Goal: Information Seeking & Learning: Learn about a topic

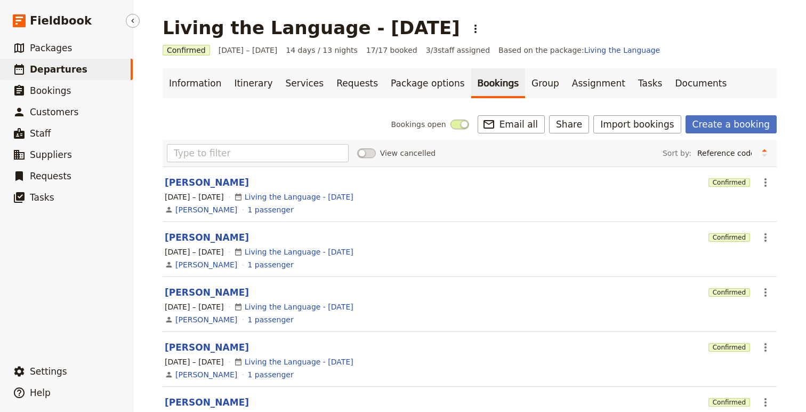
click at [51, 79] on link "​ Departures" at bounding box center [66, 69] width 133 height 21
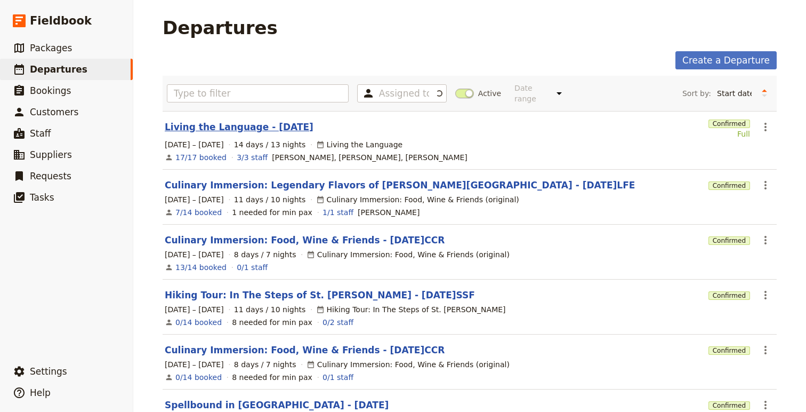
click at [205, 123] on link "Living the Language - [DATE]" at bounding box center [239, 126] width 149 height 13
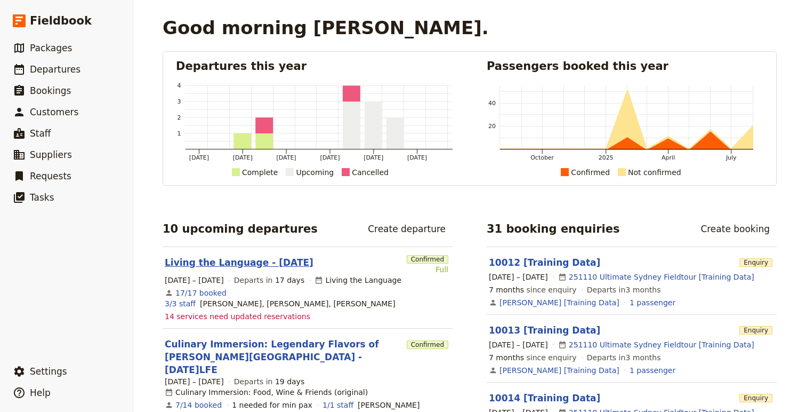
click at [215, 266] on link "Living the Language - [DATE]" at bounding box center [239, 262] width 149 height 13
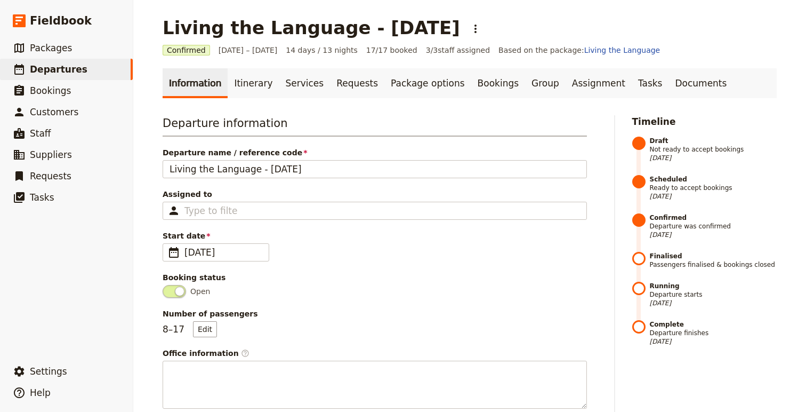
click at [244, 89] on link "Itinerary" at bounding box center [253, 83] width 51 height 30
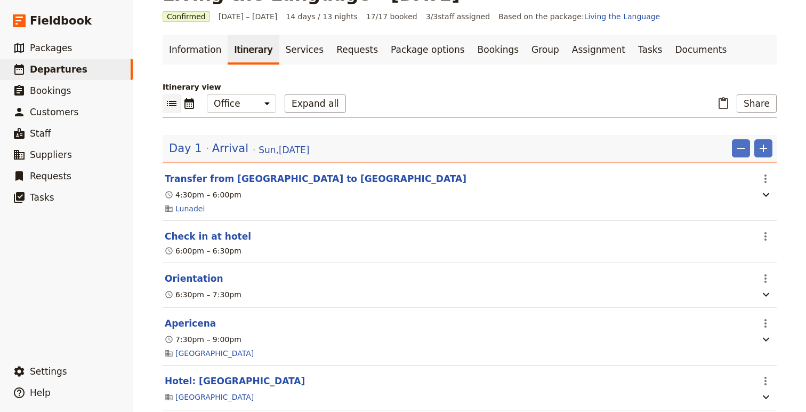
scroll to position [6, 0]
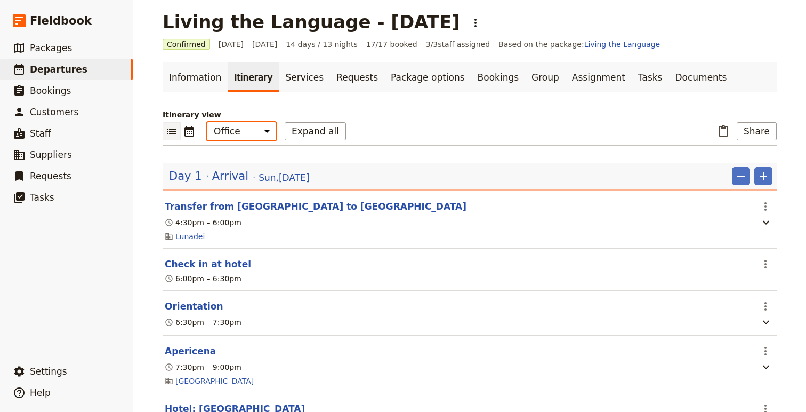
click at [248, 138] on select "Office Guide Passenger Sales" at bounding box center [241, 131] width 69 height 18
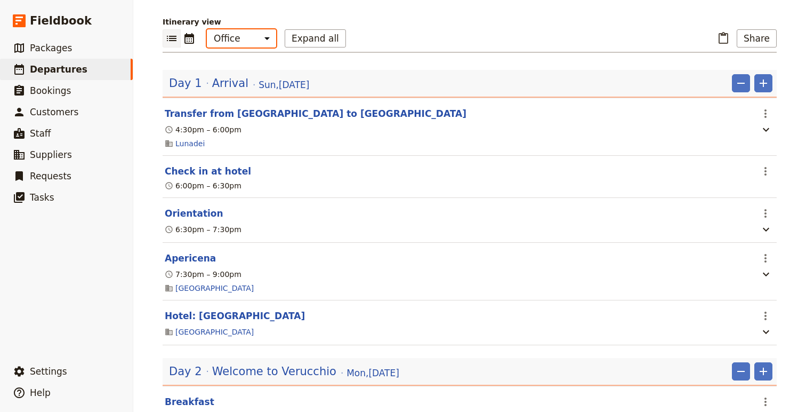
scroll to position [9, 0]
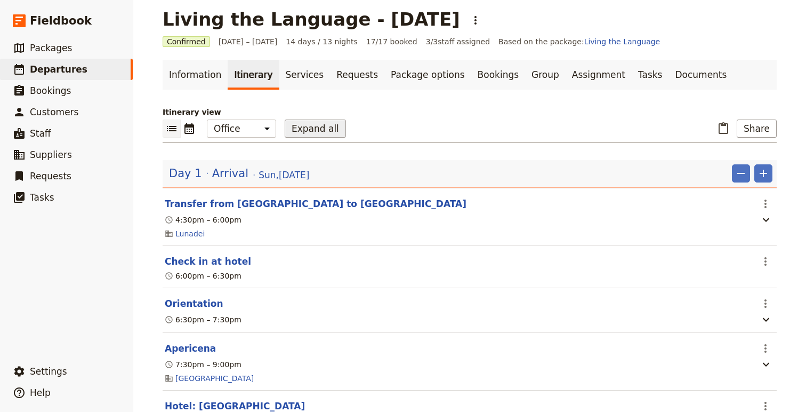
click at [322, 135] on button "Expand all" at bounding box center [315, 128] width 61 height 18
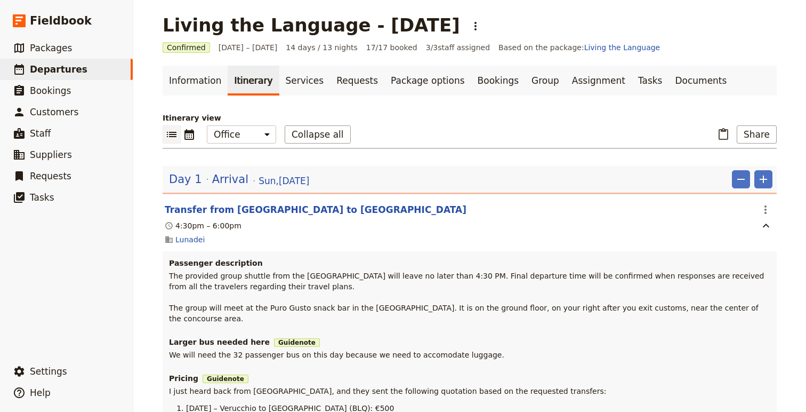
scroll to position [0, 0]
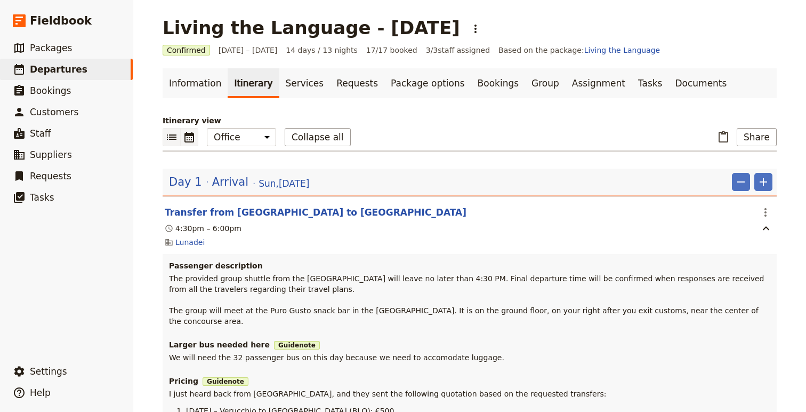
click at [188, 141] on icon "Calendar view" at bounding box center [189, 137] width 13 height 13
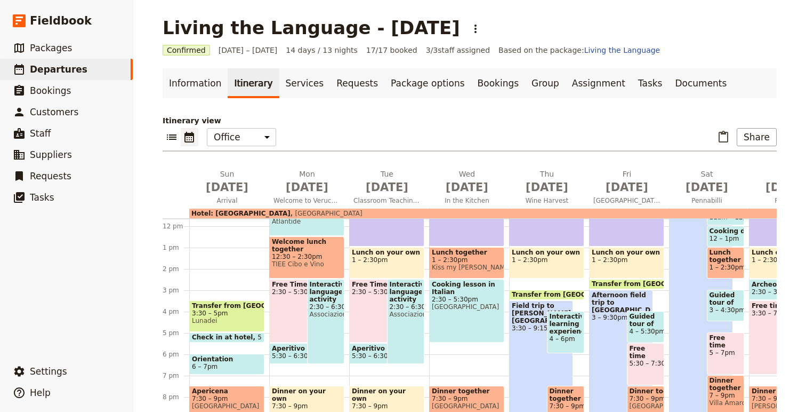
scroll to position [253, 0]
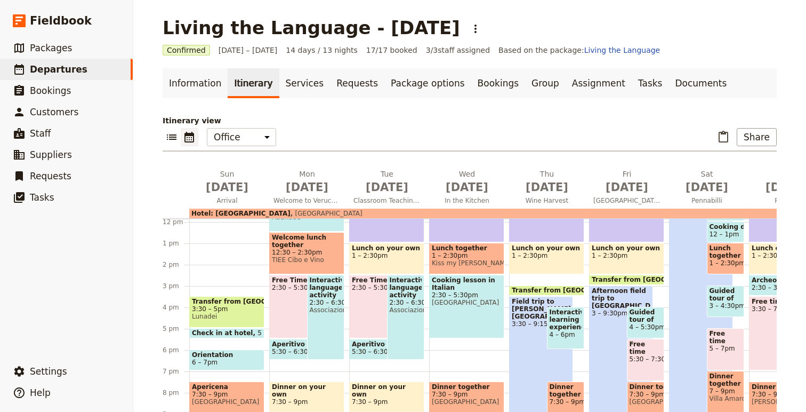
click at [226, 366] on span at bounding box center [227, 367] width 74 height 4
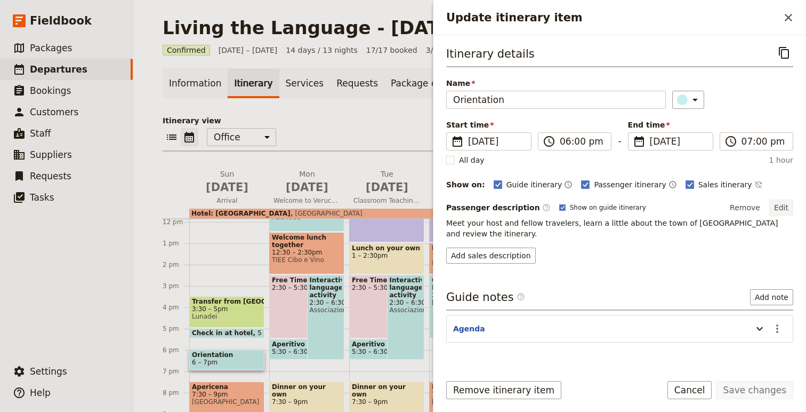
click at [784, 205] on button "Edit" at bounding box center [781, 207] width 24 height 16
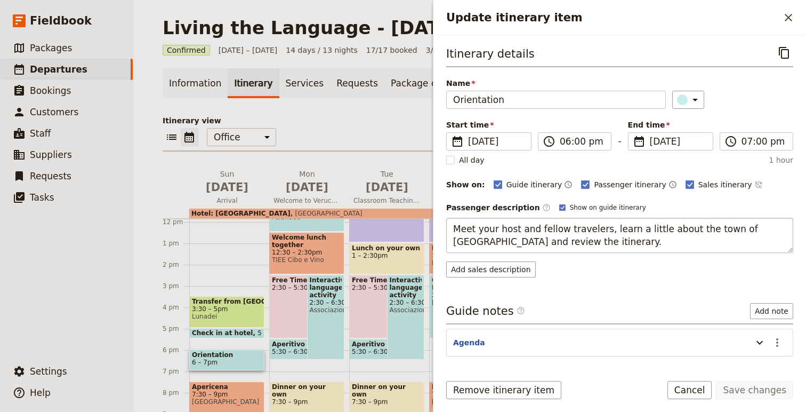
click at [593, 231] on textarea "Meet your host and fellow travelers, learn a little about the town of [GEOGRAPH…" at bounding box center [619, 235] width 347 height 35
click at [599, 229] on textarea "Meet your host and fellow travelers, learn a little about the town of [GEOGRAPH…" at bounding box center [619, 235] width 347 height 35
type textarea "Meet your host and fellow travelers on the patio overlooking the [GEOGRAPHIC_DA…"
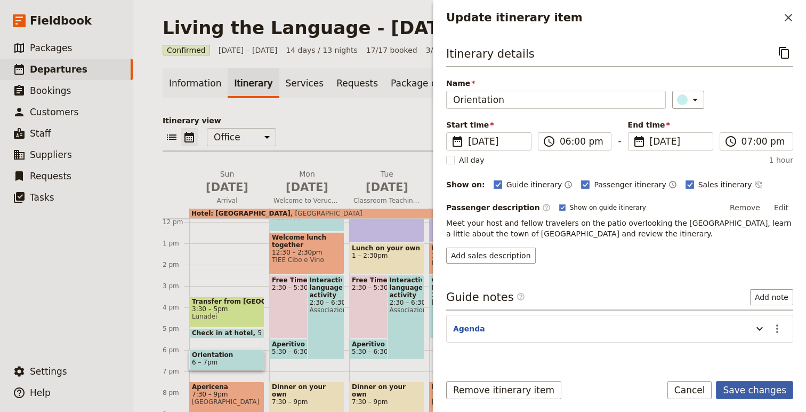
click at [757, 391] on button "Save changes" at bounding box center [754, 390] width 77 height 18
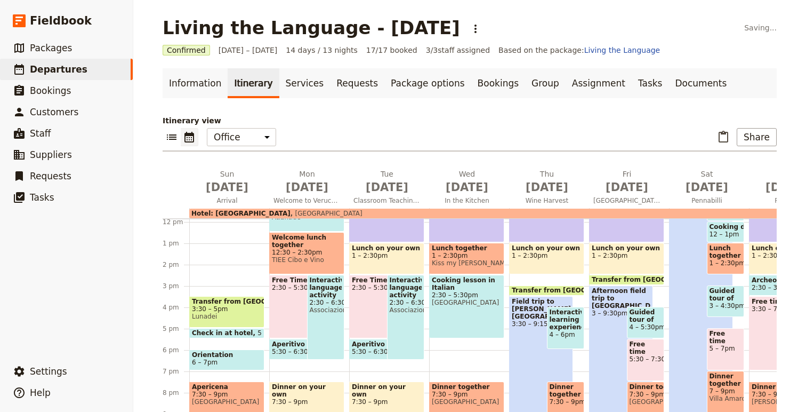
scroll to position [20, 0]
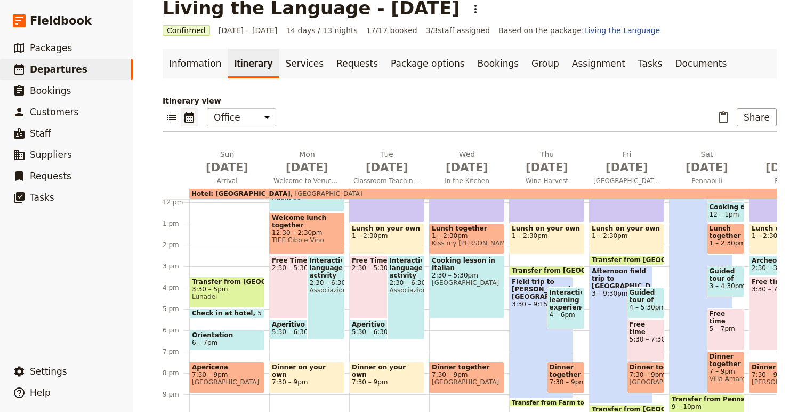
click at [236, 340] on span "6 – 7pm" at bounding box center [227, 342] width 70 height 7
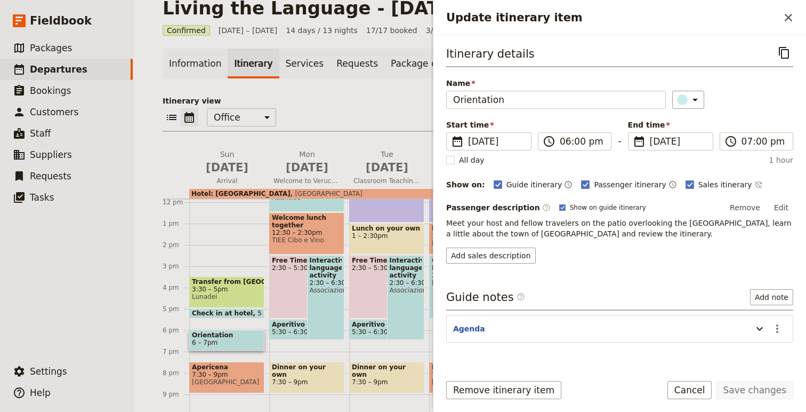
click at [240, 378] on span "[GEOGRAPHIC_DATA]" at bounding box center [227, 381] width 70 height 7
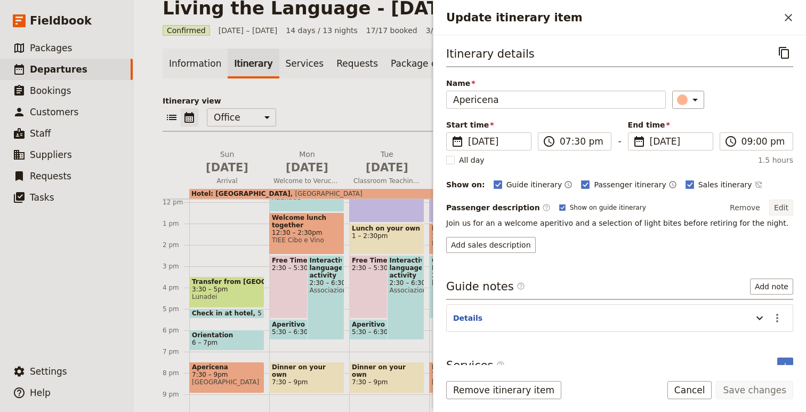
click at [784, 208] on button "Edit" at bounding box center [781, 207] width 24 height 16
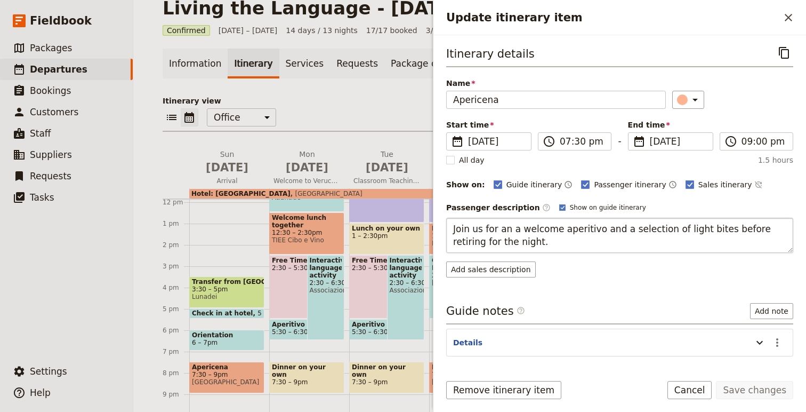
click at [592, 231] on textarea "Join us for an a welcome aperitivo and a selection of light bites before retiri…" at bounding box center [619, 235] width 347 height 35
type textarea "Join us for an a welcome aperitivo on the patio and a selection of light bites …"
click at [576, 229] on textarea "Join us for an a welcome aperitivo on the patio and a selection of light bites …" at bounding box center [619, 235] width 347 height 35
click at [573, 231] on textarea "Join us for an a welcome aperitivo on the patio and a selection of light bites …" at bounding box center [619, 235] width 347 height 35
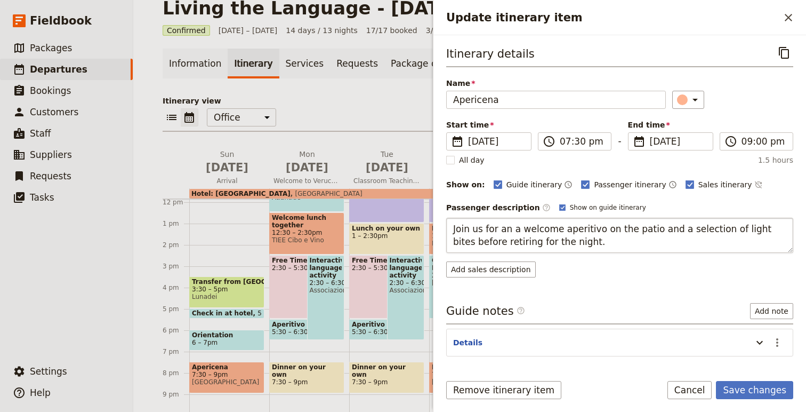
click at [653, 251] on textarea "Join us for an a welcome aperitivo on the patio and a selection of light bites …" at bounding box center [619, 235] width 347 height 35
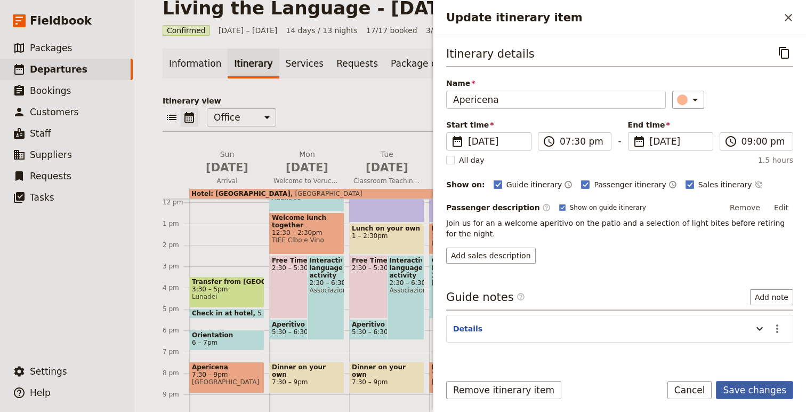
click at [752, 385] on button "Save changes" at bounding box center [754, 390] width 77 height 18
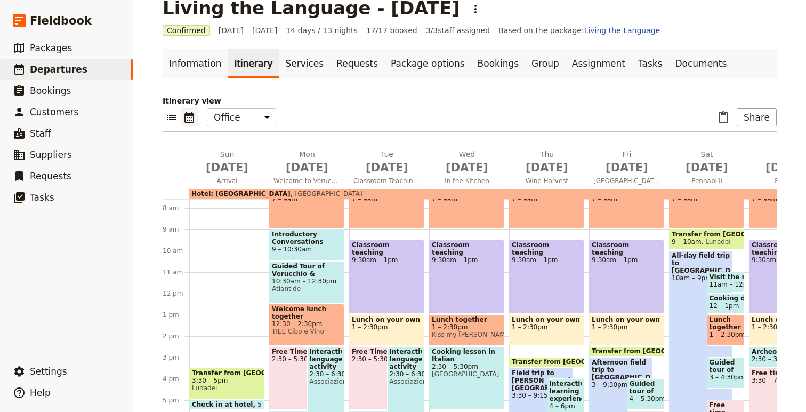
scroll to position [164, 0]
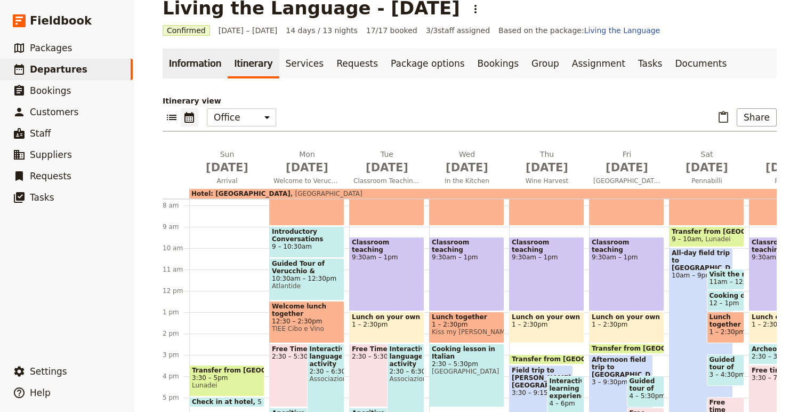
click at [211, 63] on link "Information" at bounding box center [195, 64] width 65 height 30
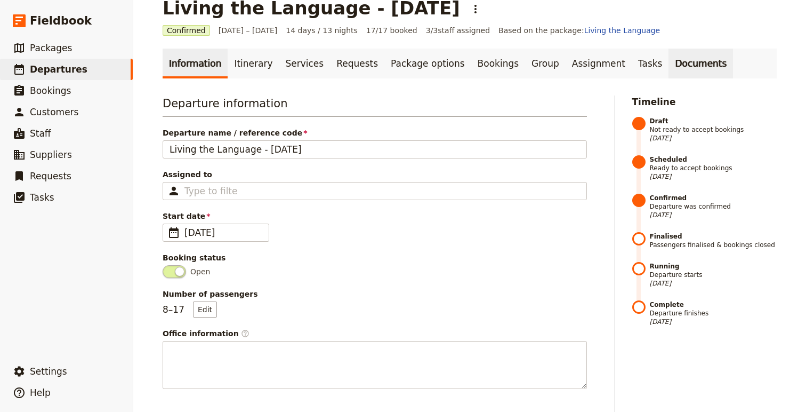
click at [669, 63] on link "Documents" at bounding box center [701, 64] width 65 height 30
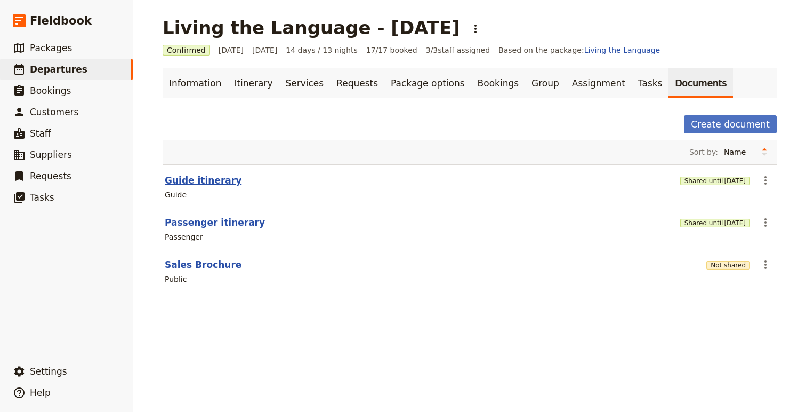
click at [198, 179] on button "Guide itinerary" at bounding box center [203, 180] width 77 height 13
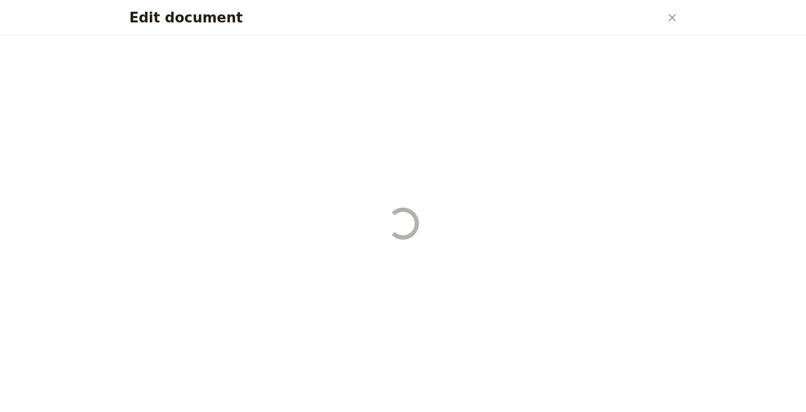
select select "STAFF"
select select "RUN_SHEET"
select select "DEFAULT"
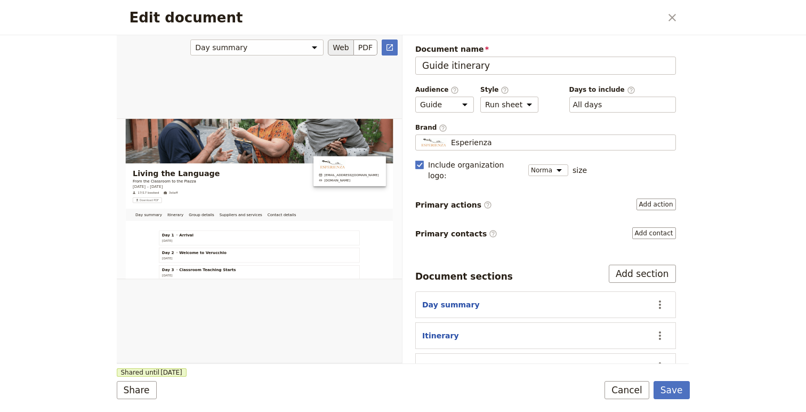
click at [343, 50] on button "Web" at bounding box center [341, 47] width 26 height 16
click at [343, 47] on button "Web" at bounding box center [341, 47] width 26 height 16
click at [390, 46] on icon "Open full preview" at bounding box center [390, 47] width 6 height 6
click at [668, 21] on icon "Close dialog" at bounding box center [672, 17] width 13 height 13
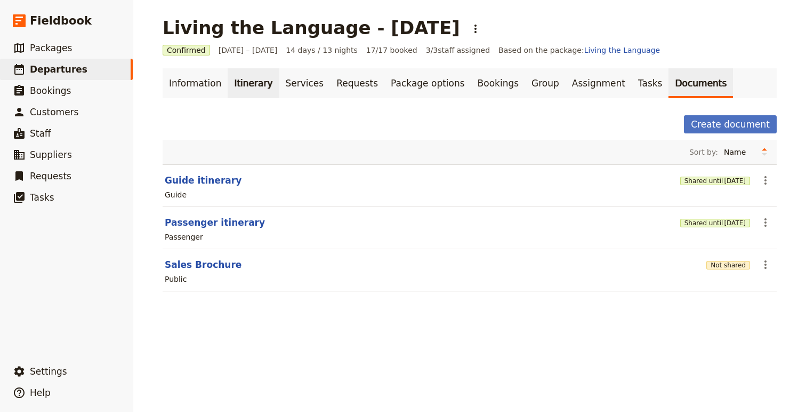
click at [251, 81] on link "Itinerary" at bounding box center [253, 83] width 51 height 30
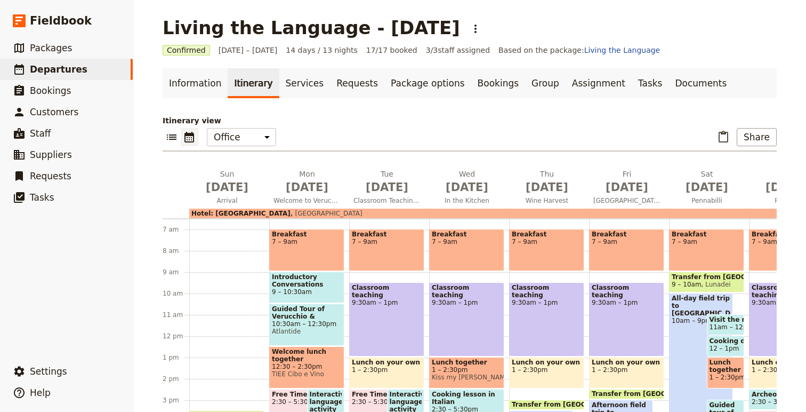
scroll to position [153, 0]
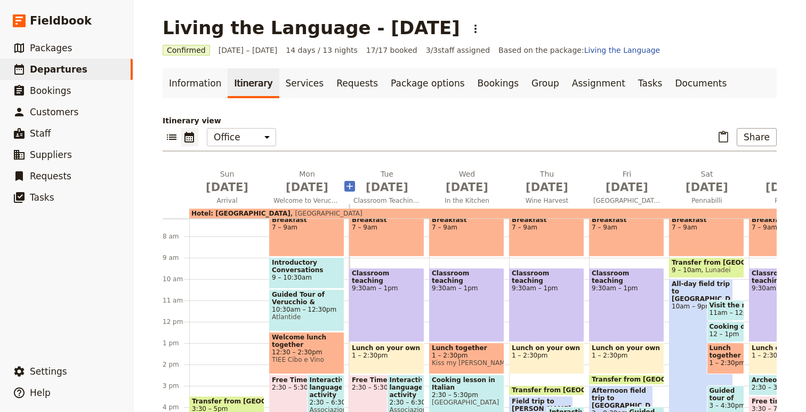
click at [353, 189] on icon "Add before day 3" at bounding box center [349, 186] width 11 height 11
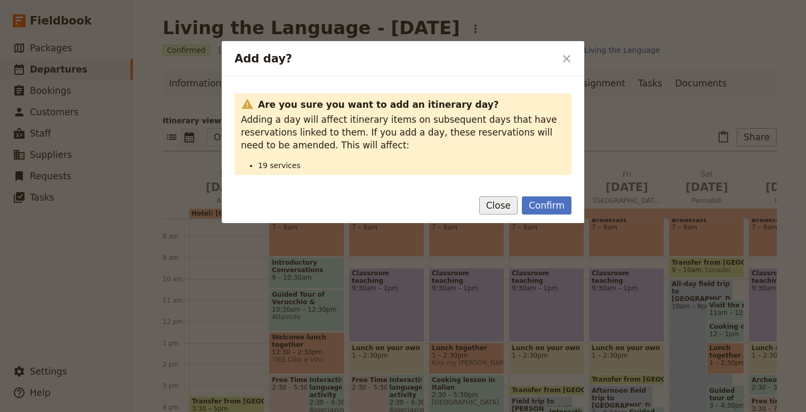
click at [500, 210] on button "Close" at bounding box center [498, 205] width 38 height 18
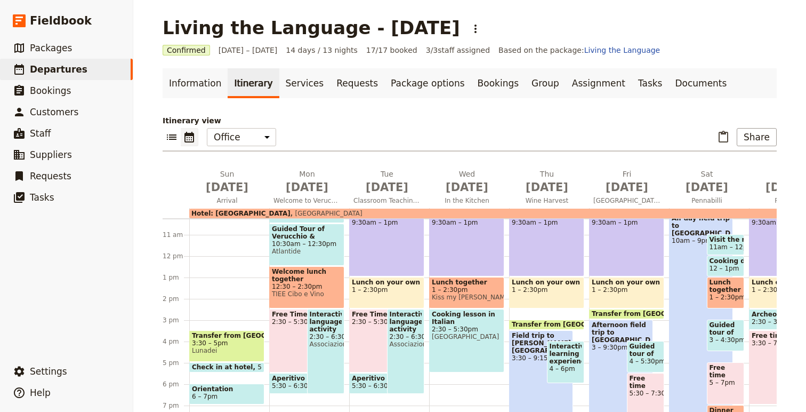
scroll to position [207, 0]
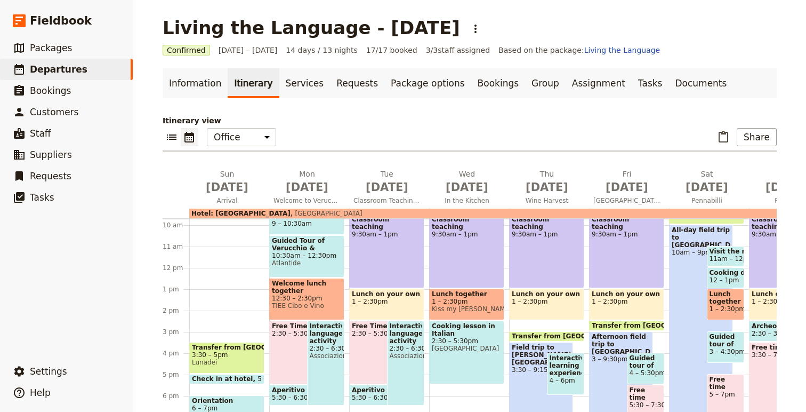
click at [285, 358] on div "Free Time 2:30 – 5:30pm" at bounding box center [301, 351] width 64 height 63
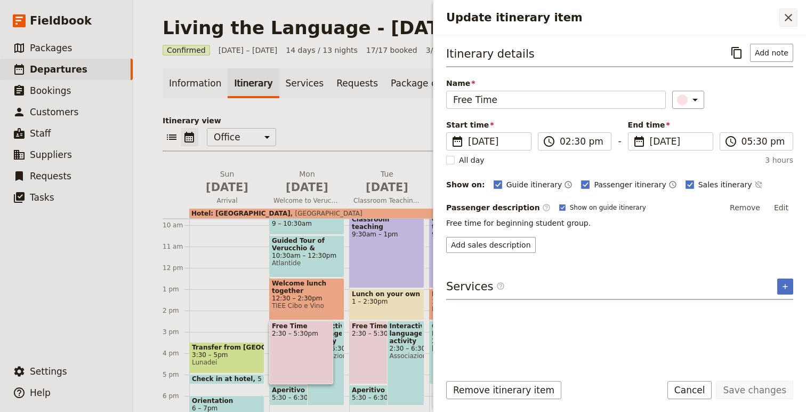
click at [787, 19] on icon "Close drawer" at bounding box center [788, 17] width 7 height 7
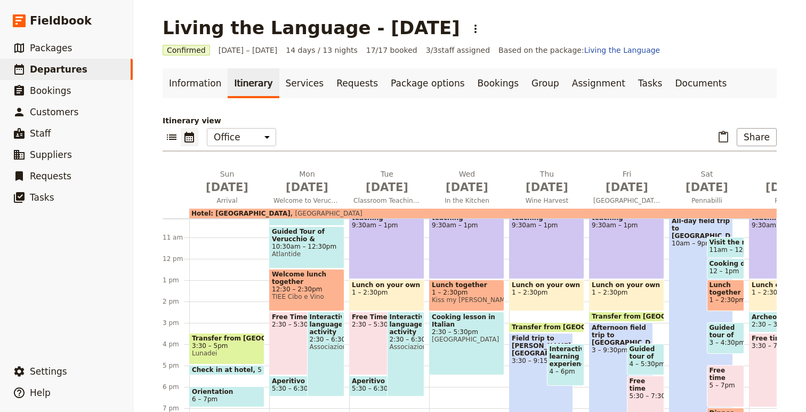
scroll to position [221, 0]
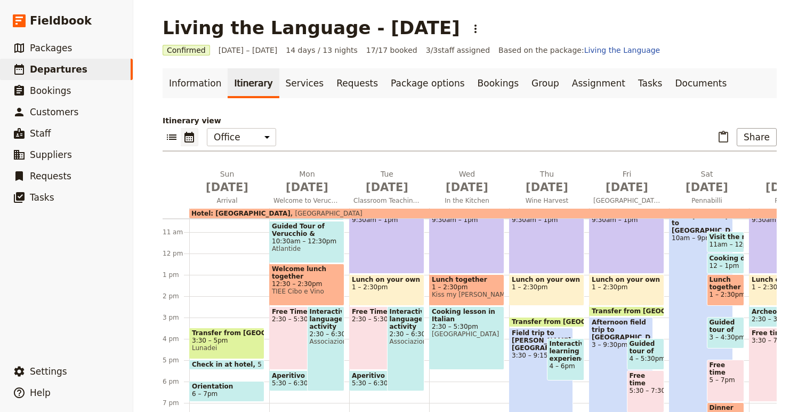
click at [282, 376] on span "Aperitivo Welcome with Locals" at bounding box center [301, 375] width 59 height 7
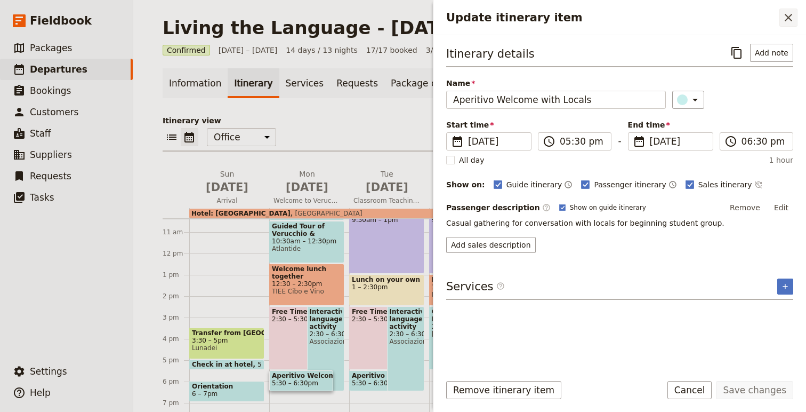
click at [788, 14] on icon "Close drawer" at bounding box center [788, 17] width 13 height 13
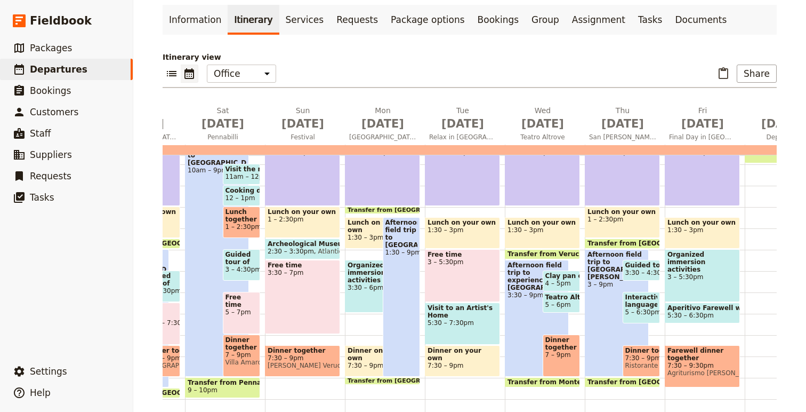
scroll to position [0, 476]
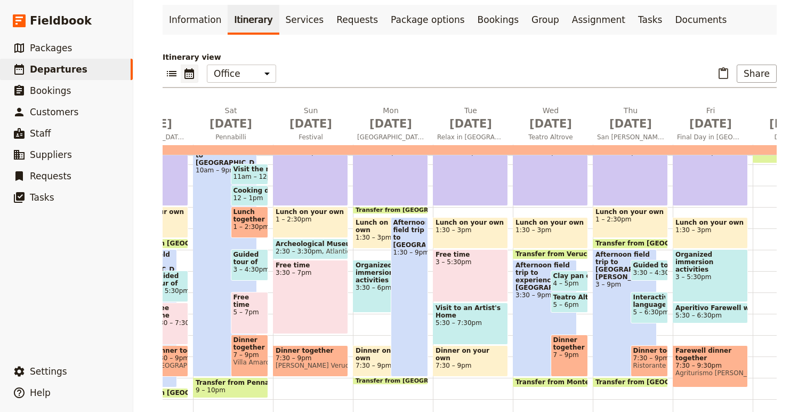
click at [457, 326] on span "5:30 – 7:30pm" at bounding box center [471, 322] width 70 height 7
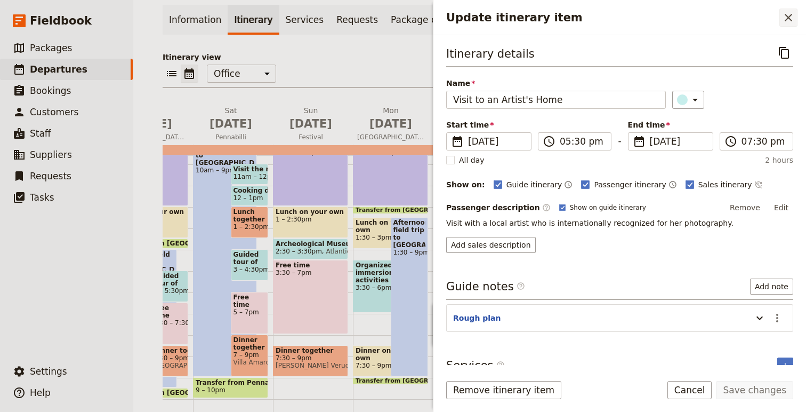
click at [791, 15] on icon "Close drawer" at bounding box center [788, 17] width 7 height 7
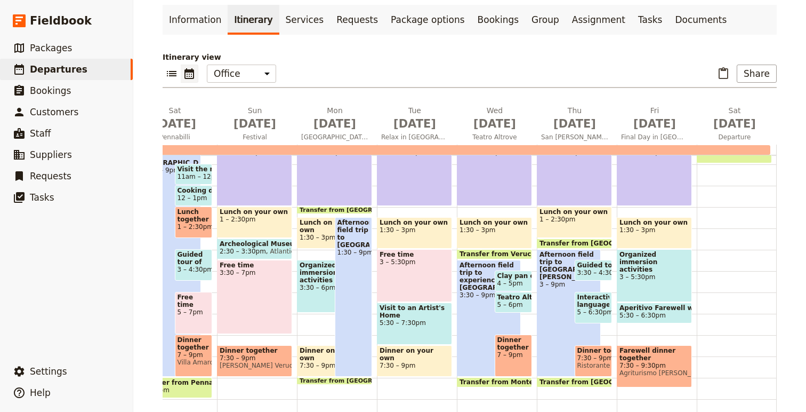
scroll to position [0, 537]
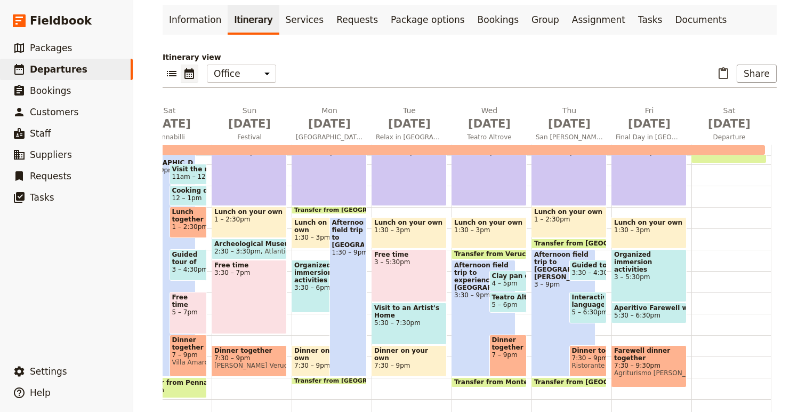
click at [408, 327] on div "Visit to an Artist's Home 5:30 – 7:30pm" at bounding box center [409, 323] width 75 height 42
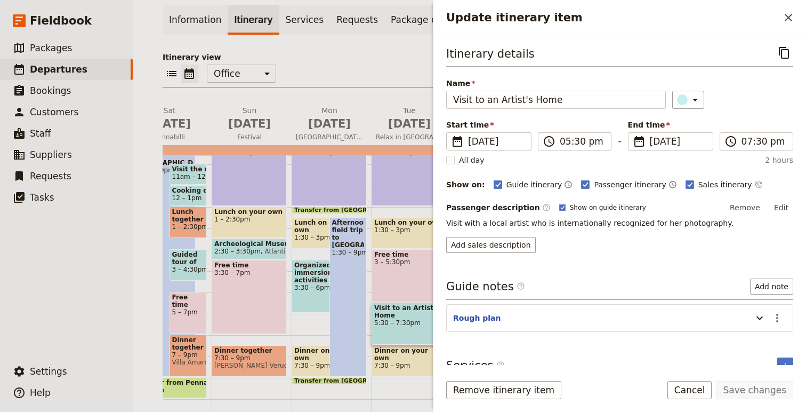
drag, startPoint x: 407, startPoint y: 343, endPoint x: 406, endPoint y: 333, distance: 10.1
click at [406, 333] on div "Visit to an Artist's Home 5:30 – 7:30pm" at bounding box center [409, 323] width 75 height 42
drag, startPoint x: 407, startPoint y: 342, endPoint x: 407, endPoint y: 328, distance: 13.3
click at [407, 328] on div "Visit to an Artist's Home 5:30 – 7:30pm" at bounding box center [409, 323] width 75 height 42
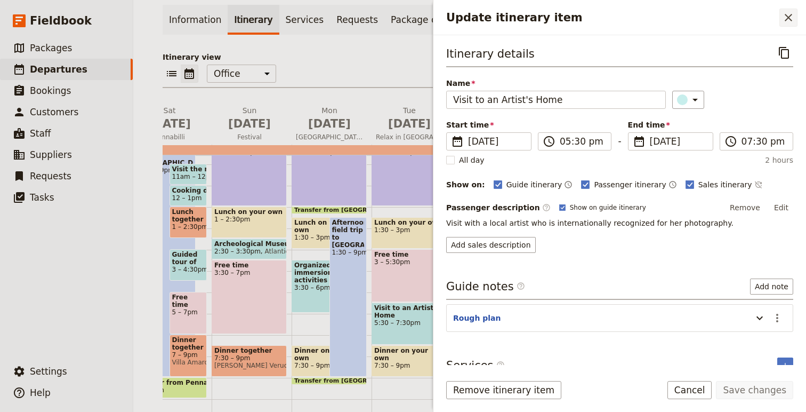
click at [785, 9] on button "​" at bounding box center [789, 18] width 18 height 18
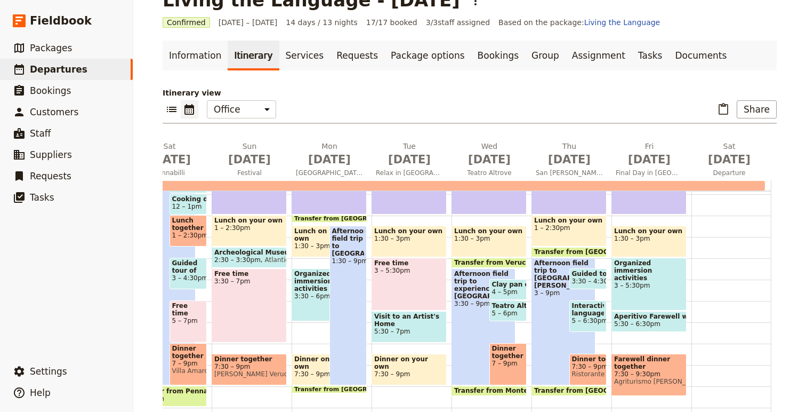
scroll to position [35, 0]
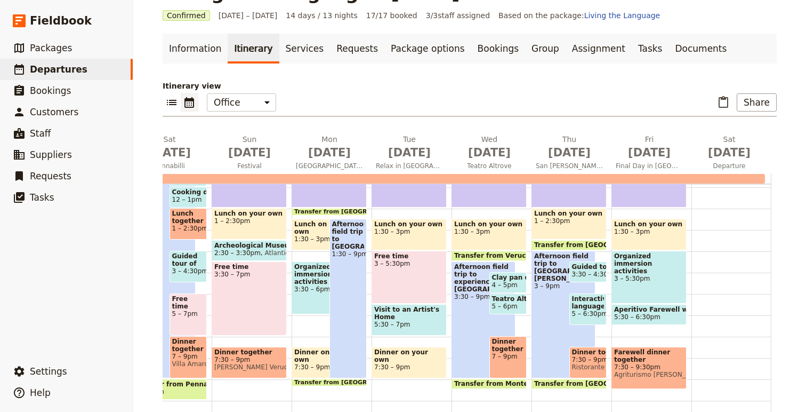
click at [419, 323] on span "5:30 – 7pm" at bounding box center [409, 323] width 70 height 7
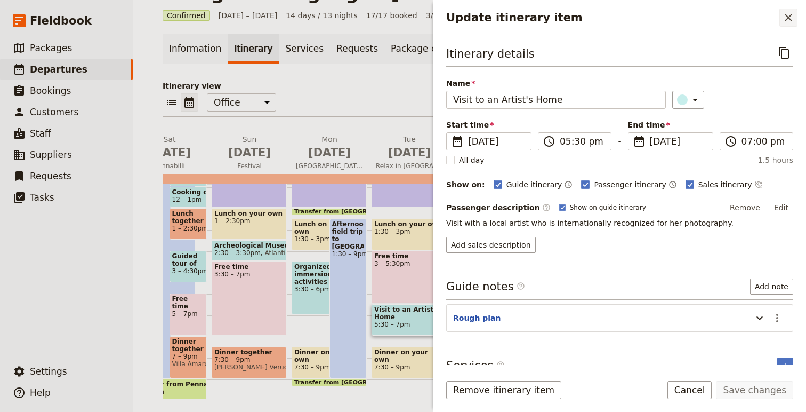
click at [787, 18] on icon "Close drawer" at bounding box center [788, 17] width 13 height 13
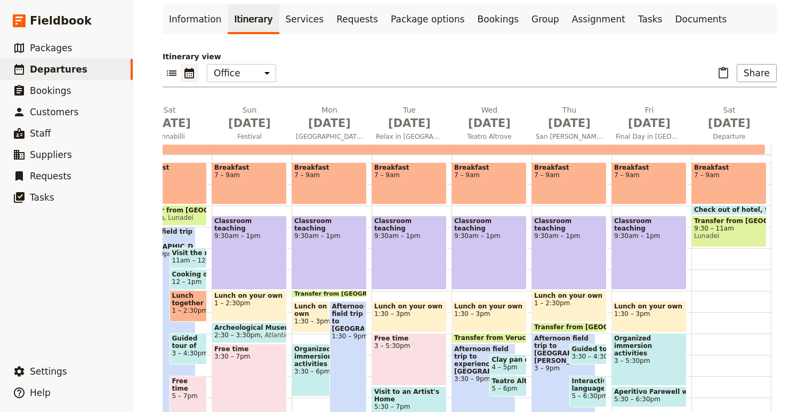
scroll to position [157, 0]
